Goal: Information Seeking & Learning: Learn about a topic

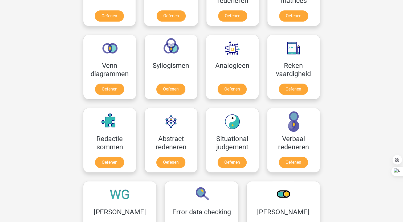
scroll to position [286, 0]
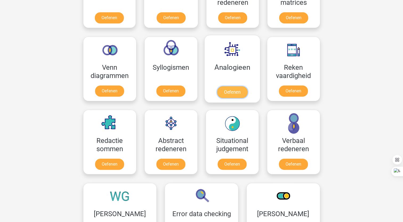
click at [228, 92] on link "Oefenen" at bounding box center [232, 92] width 30 height 12
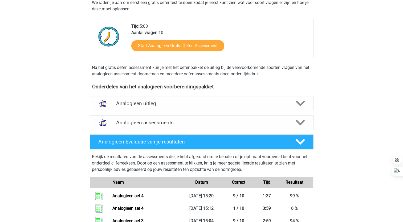
scroll to position [104, 0]
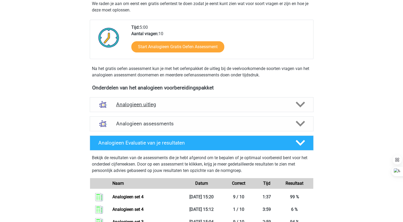
click at [302, 102] on icon at bounding box center [300, 104] width 9 height 9
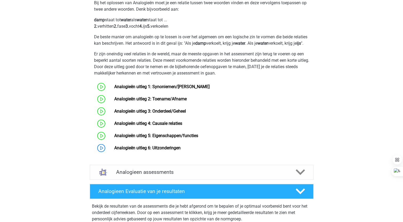
scroll to position [219, 0]
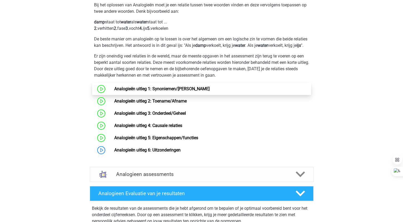
click at [145, 91] on link "Analogieën uitleg 1: Synoniemen/[PERSON_NAME]" at bounding box center [161, 88] width 95 height 5
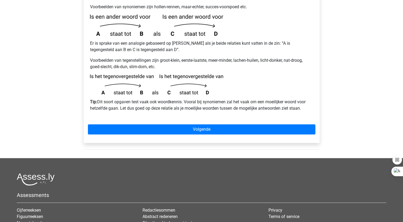
scroll to position [137, 0]
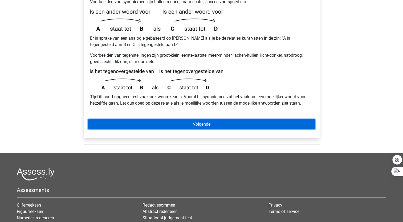
click at [163, 119] on link "Volgende" at bounding box center [201, 124] width 227 height 10
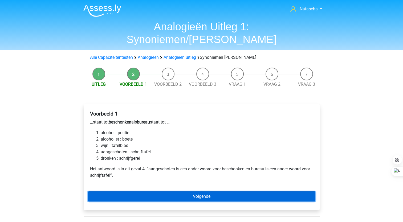
click at [161, 191] on link "Volgende" at bounding box center [201, 196] width 227 height 10
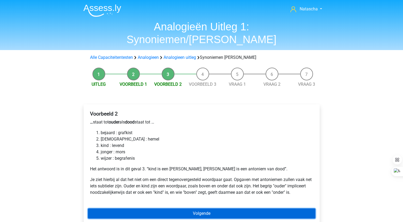
click at [131, 208] on link "Volgende" at bounding box center [201, 213] width 227 height 10
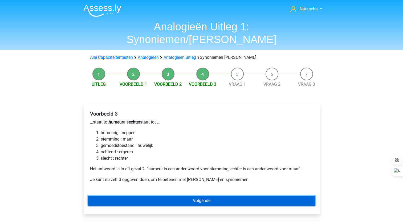
click at [113, 196] on link "Volgende" at bounding box center [201, 201] width 227 height 10
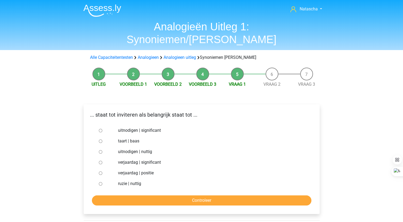
click at [100, 129] on input "uitnodigen | significant" at bounding box center [100, 130] width 3 height 3
radio input "true"
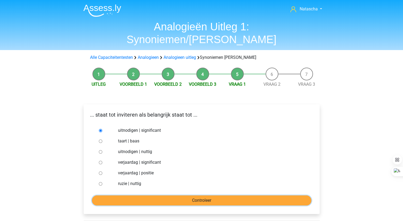
click at [122, 195] on input "Controleer" at bounding box center [201, 200] width 219 height 10
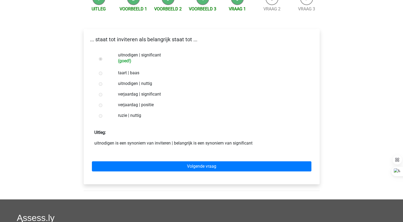
scroll to position [81, 0]
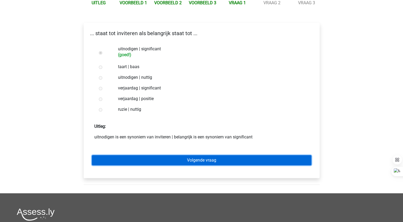
click at [176, 155] on link "Volgende vraag" at bounding box center [201, 160] width 219 height 10
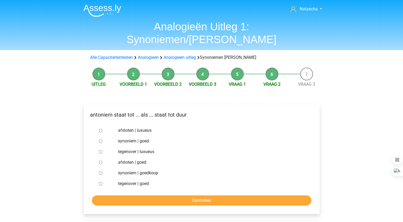
click at [99, 150] on input "tegenover | luxueus" at bounding box center [100, 151] width 3 height 3
radio input "true"
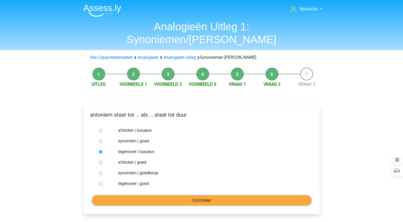
click at [129, 195] on input "Controleer" at bounding box center [201, 200] width 219 height 10
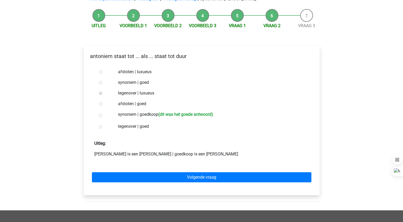
scroll to position [59, 0]
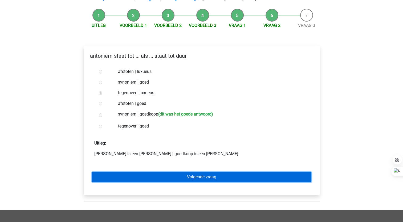
click at [206, 172] on link "Volgende vraag" at bounding box center [201, 177] width 219 height 10
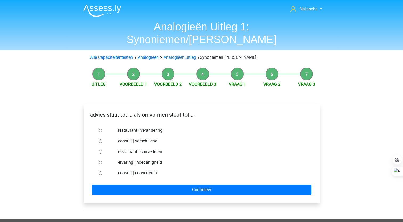
click at [98, 168] on div at bounding box center [106, 173] width 18 height 11
click at [100, 171] on input "consult | converteren" at bounding box center [100, 172] width 3 height 3
radio input "true"
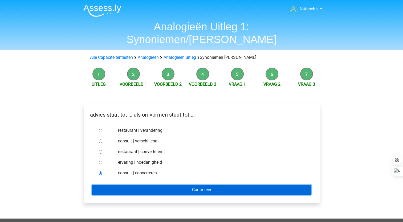
click at [104, 185] on input "Controleer" at bounding box center [201, 190] width 219 height 10
